Goal: Task Accomplishment & Management: Manage account settings

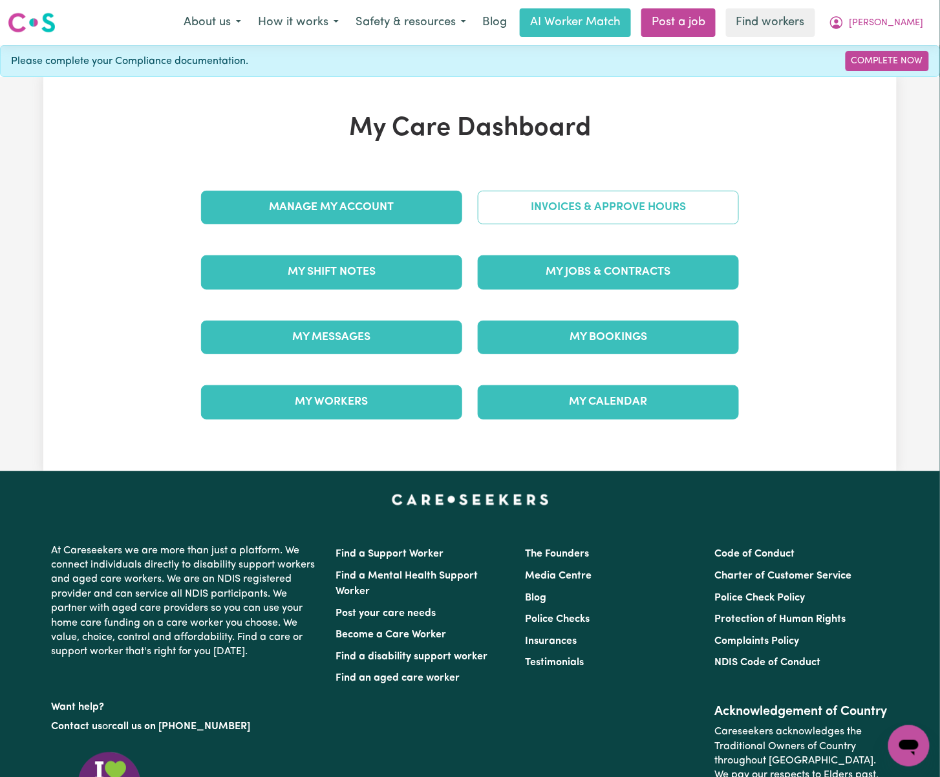
click at [618, 195] on link "Invoices & Approve Hours" at bounding box center [608, 208] width 261 height 34
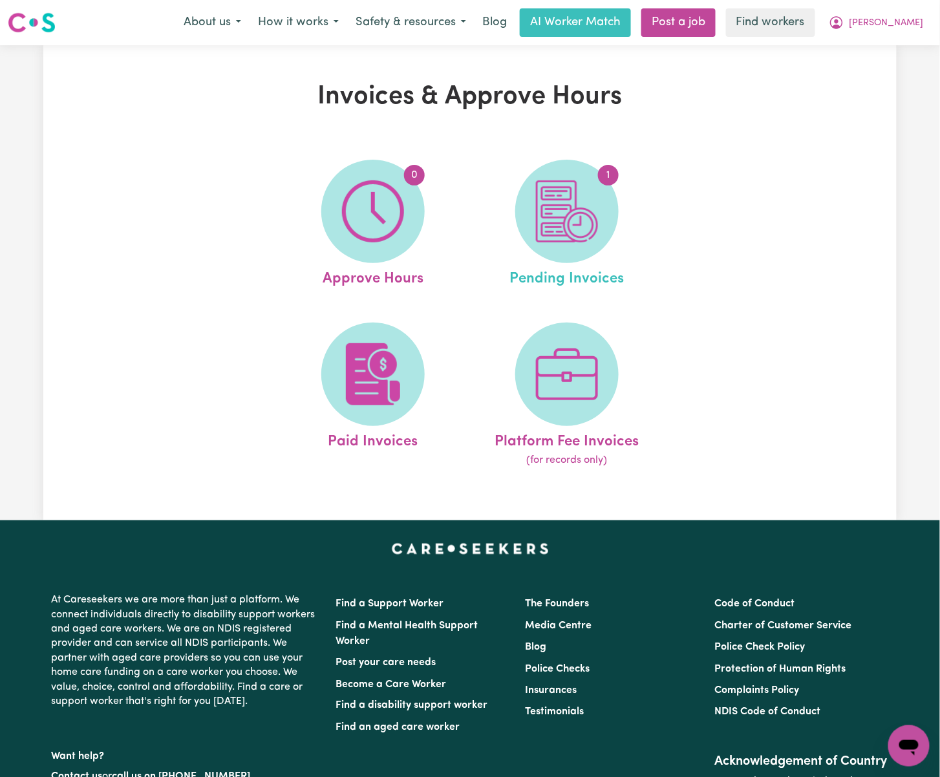
click at [628, 239] on link "1 Pending Invoices" at bounding box center [567, 225] width 186 height 131
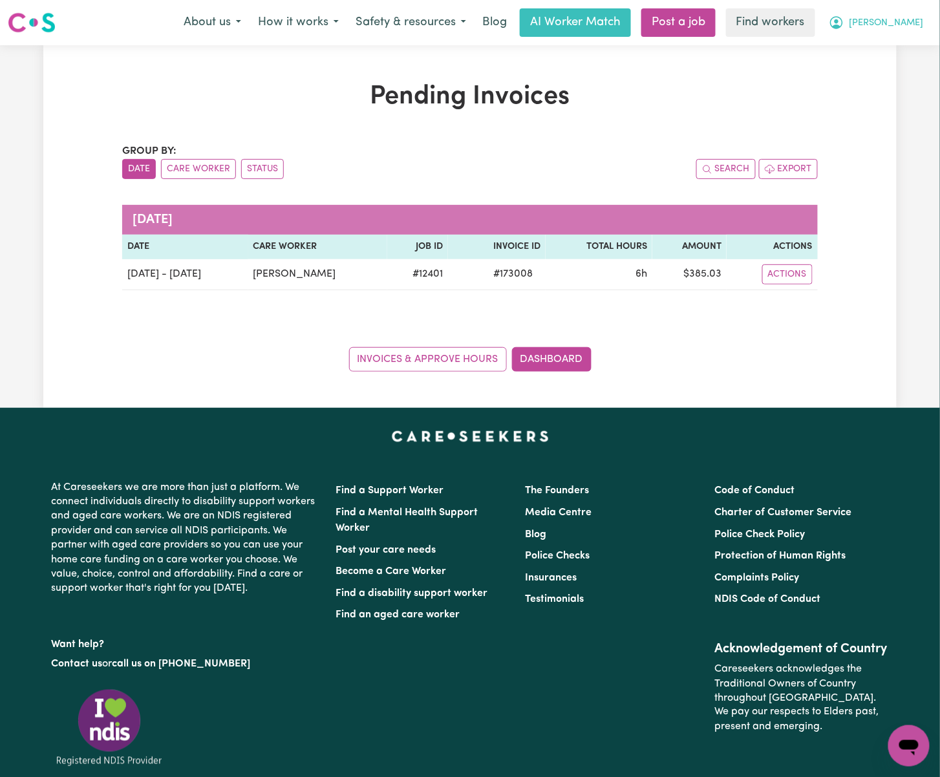
click at [904, 23] on button "[PERSON_NAME]" at bounding box center [876, 22] width 112 height 27
click at [903, 76] on link "Logout" at bounding box center [880, 74] width 102 height 25
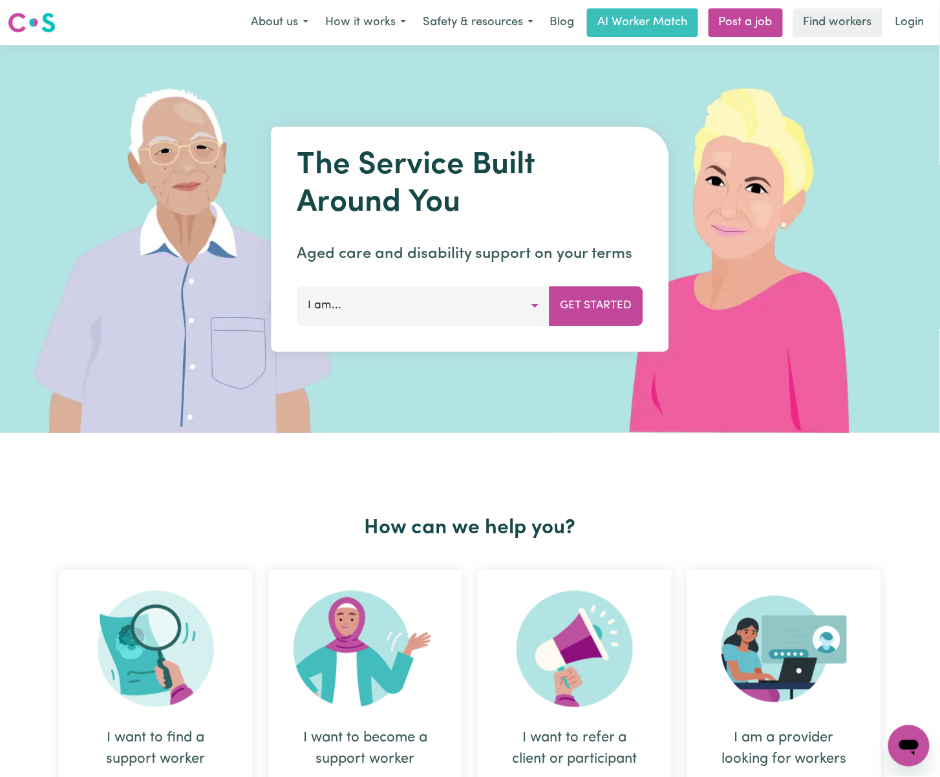
click at [904, 25] on link "Login" at bounding box center [909, 22] width 45 height 28
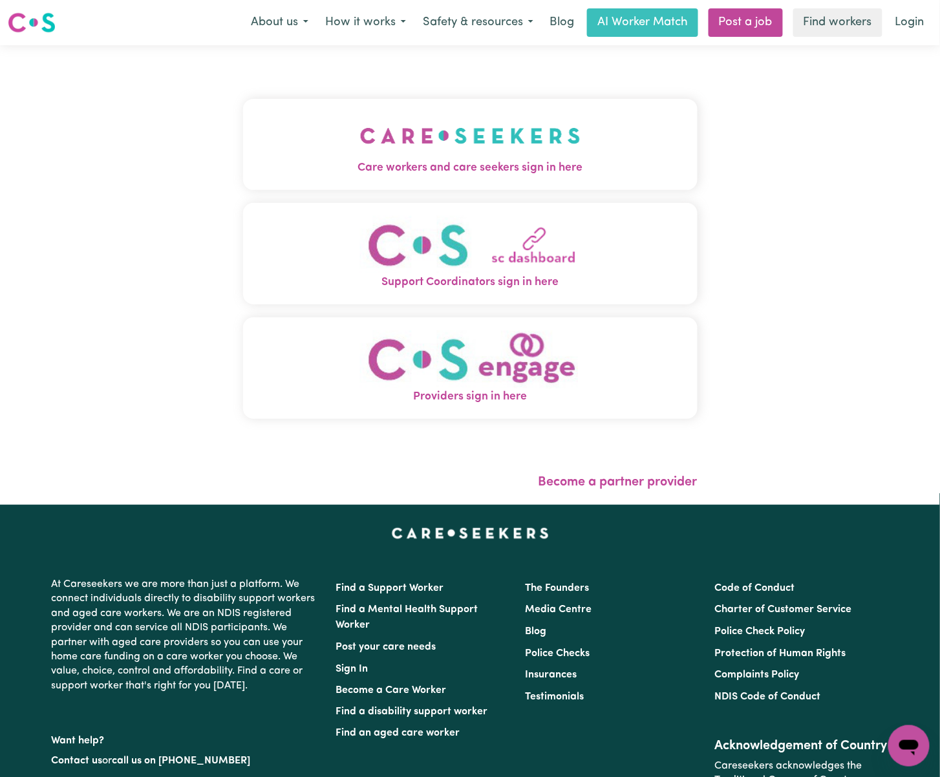
click at [309, 156] on button "Care workers and care seekers sign in here" at bounding box center [470, 144] width 454 height 90
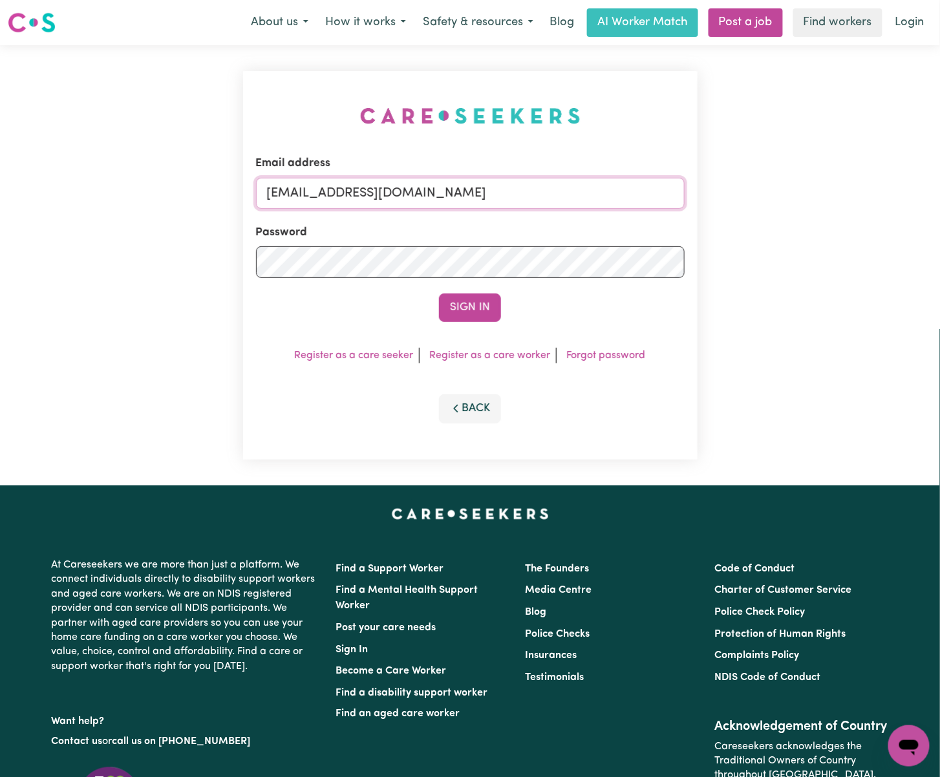
drag, startPoint x: 334, startPoint y: 181, endPoint x: 1101, endPoint y: 189, distance: 768.0
click at [939, 189] on html "Menu About us How it works Safety & resources Blog AI Worker Match Post a job F…" at bounding box center [470, 500] width 940 height 1000
paste input "TrentCLASS"
type input "[EMAIL_ADDRESS][DOMAIN_NAME]"
click at [439, 293] on button "Sign In" at bounding box center [470, 307] width 62 height 28
